Goal: Information Seeking & Learning: Learn about a topic

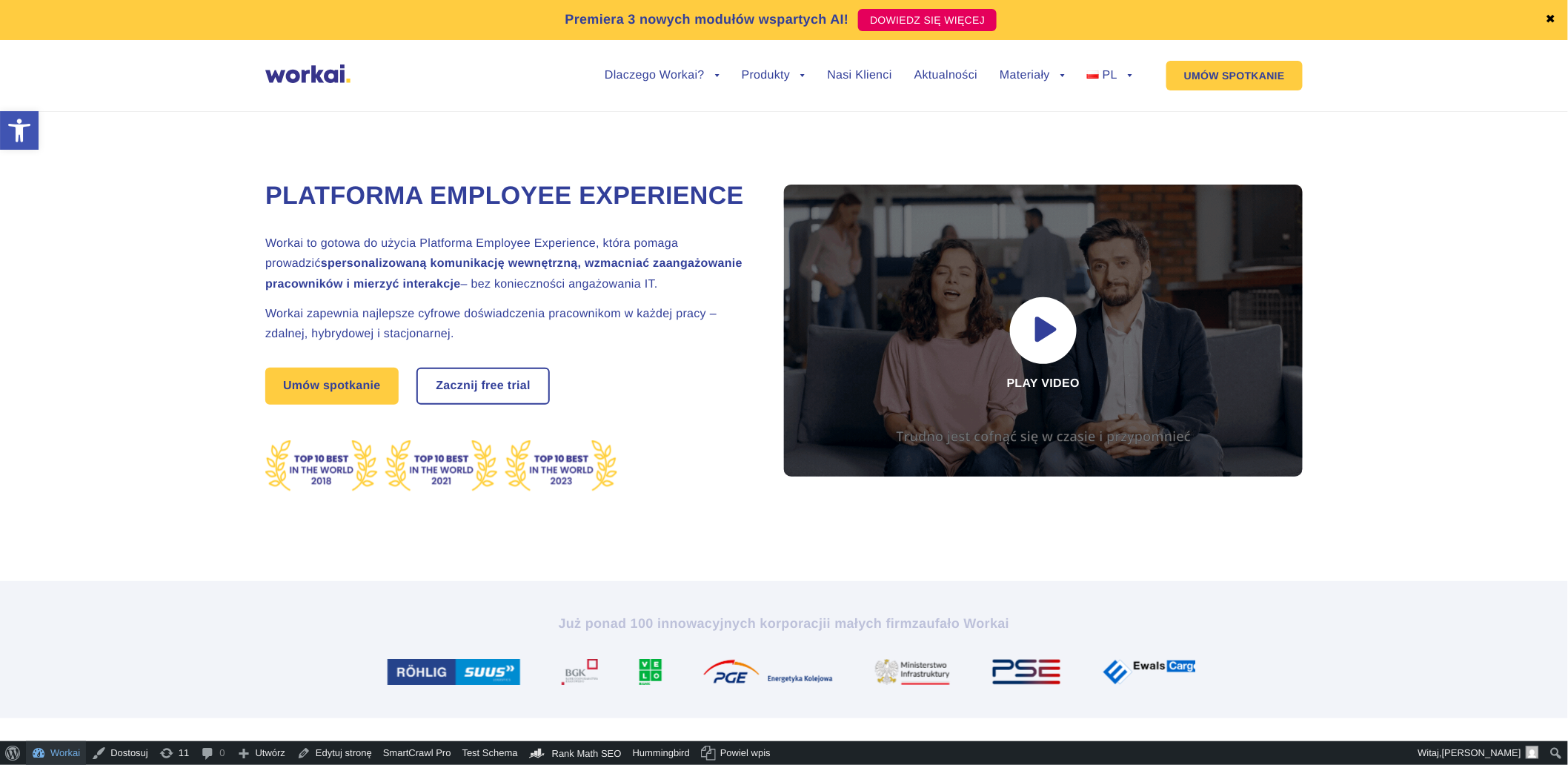
drag, startPoint x: 57, startPoint y: 749, endPoint x: 182, endPoint y: 671, distance: 147.3
click at [57, 749] on link "Workai" at bounding box center [56, 753] width 60 height 24
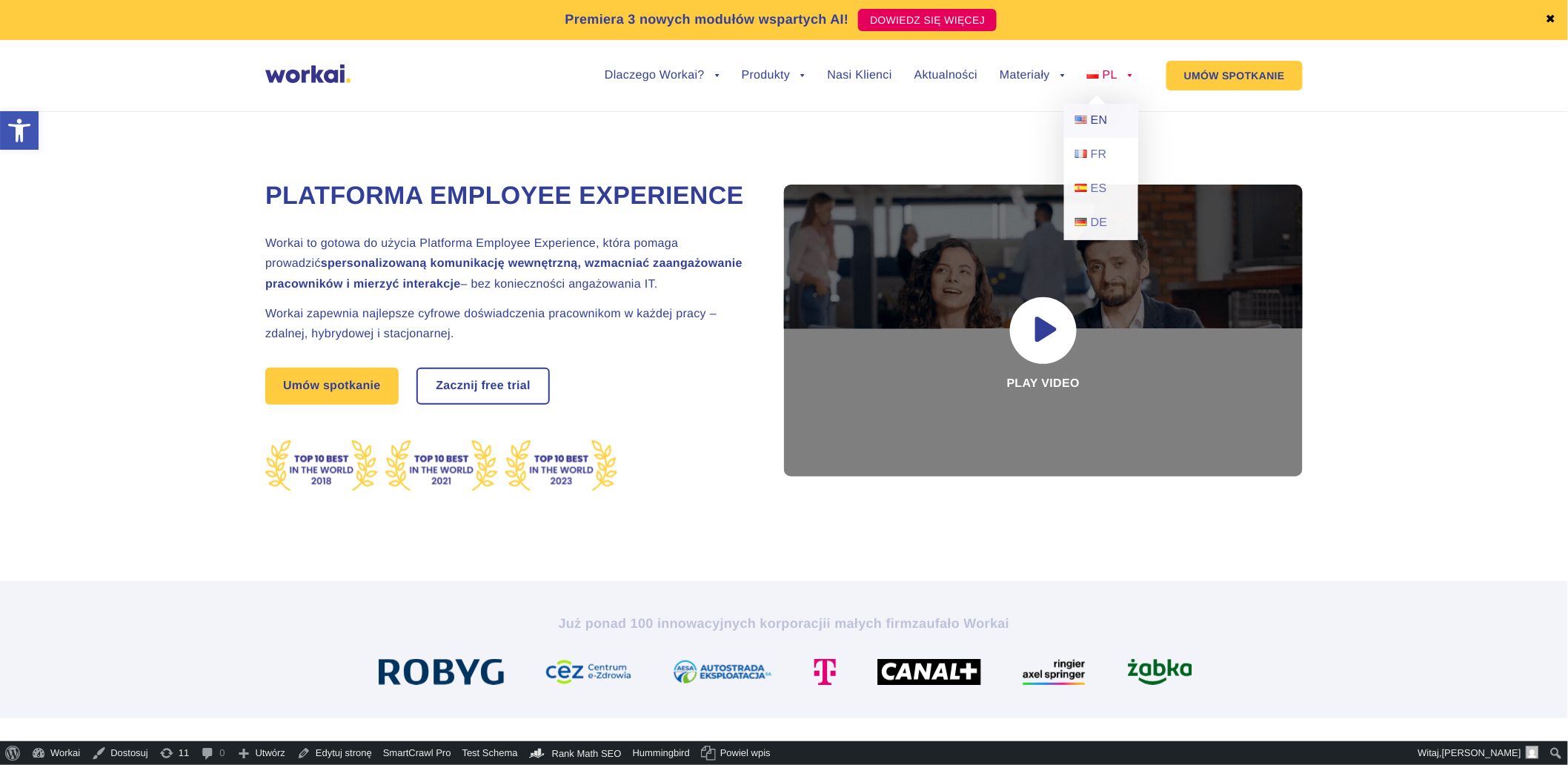
click at [1106, 119] on span "EN" at bounding box center [1099, 120] width 17 height 12
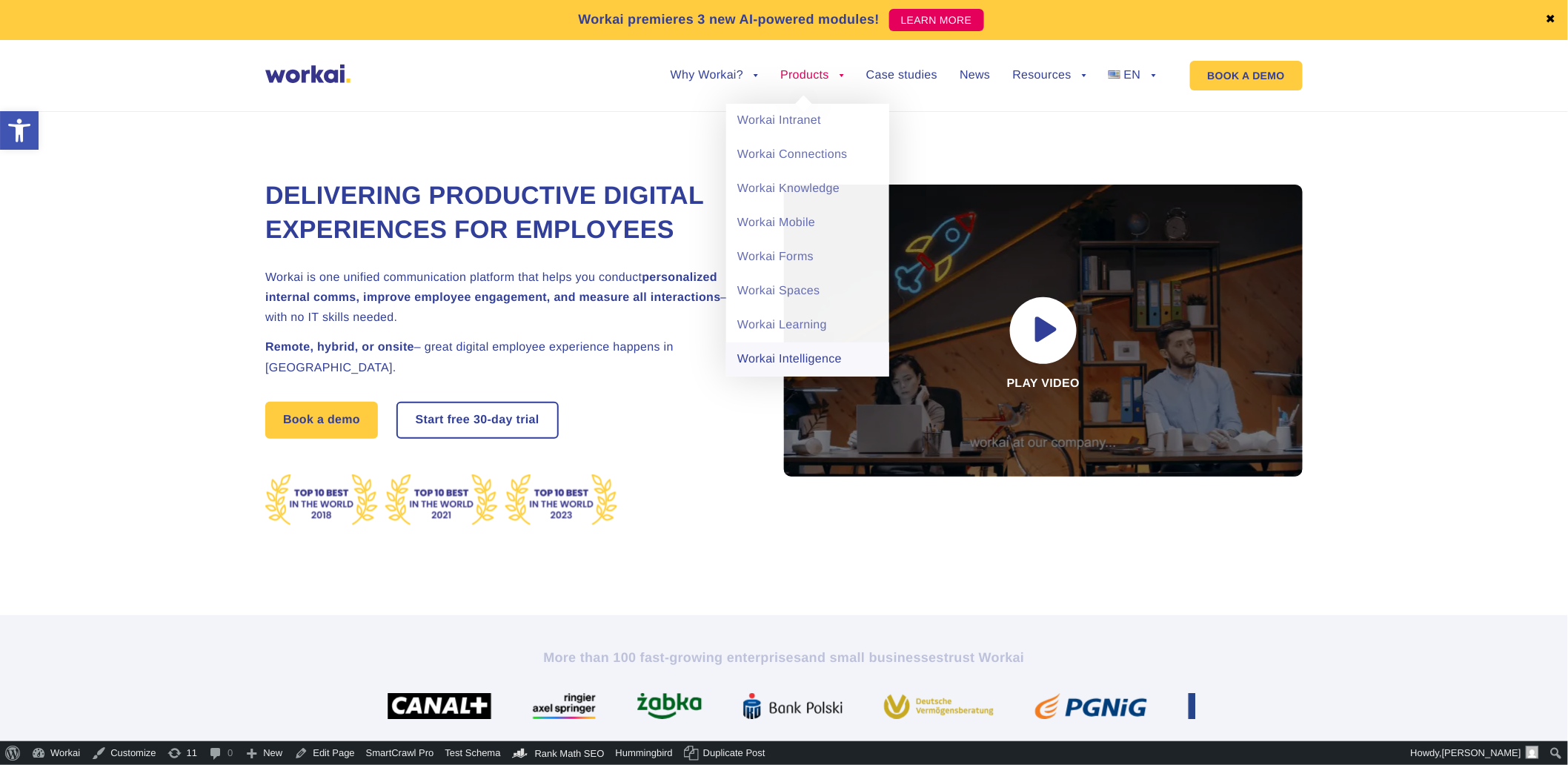
click at [764, 351] on link "Workai Intelligence" at bounding box center [807, 360] width 163 height 34
